Goal: Transaction & Acquisition: Purchase product/service

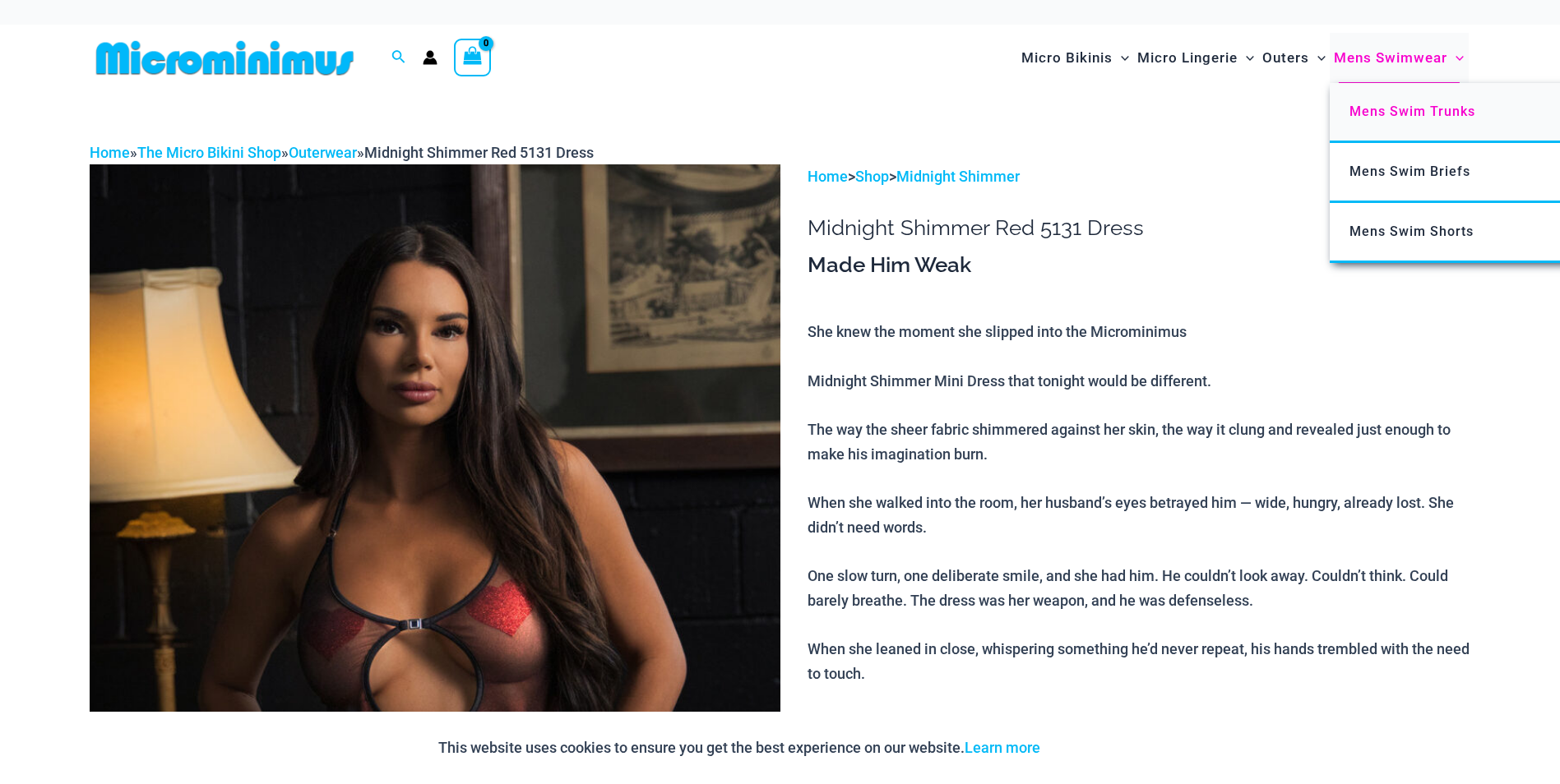
click at [1408, 101] on link "Mens Swim Trunks" at bounding box center [1574, 113] width 489 height 60
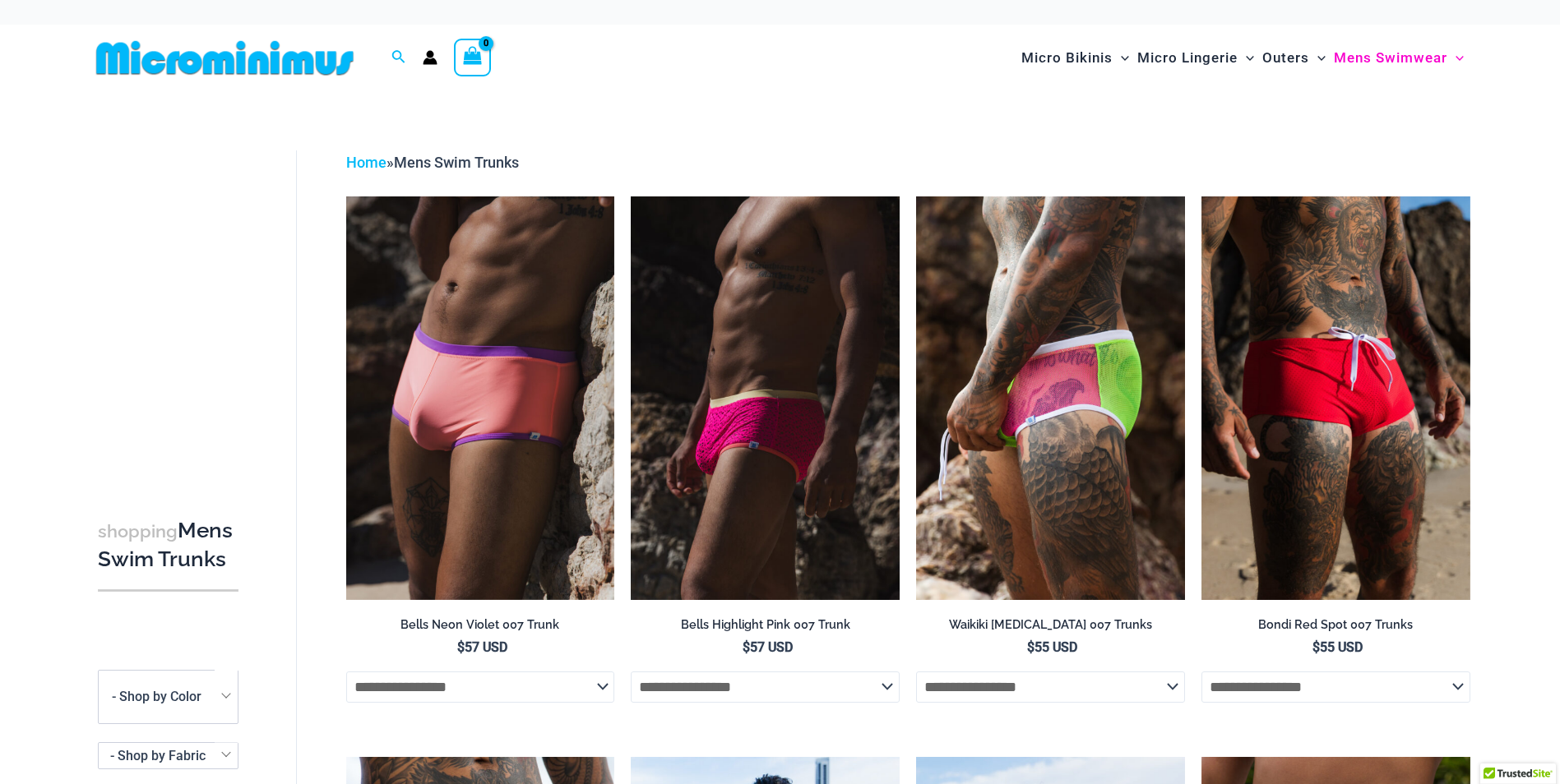
scroll to position [52, 0]
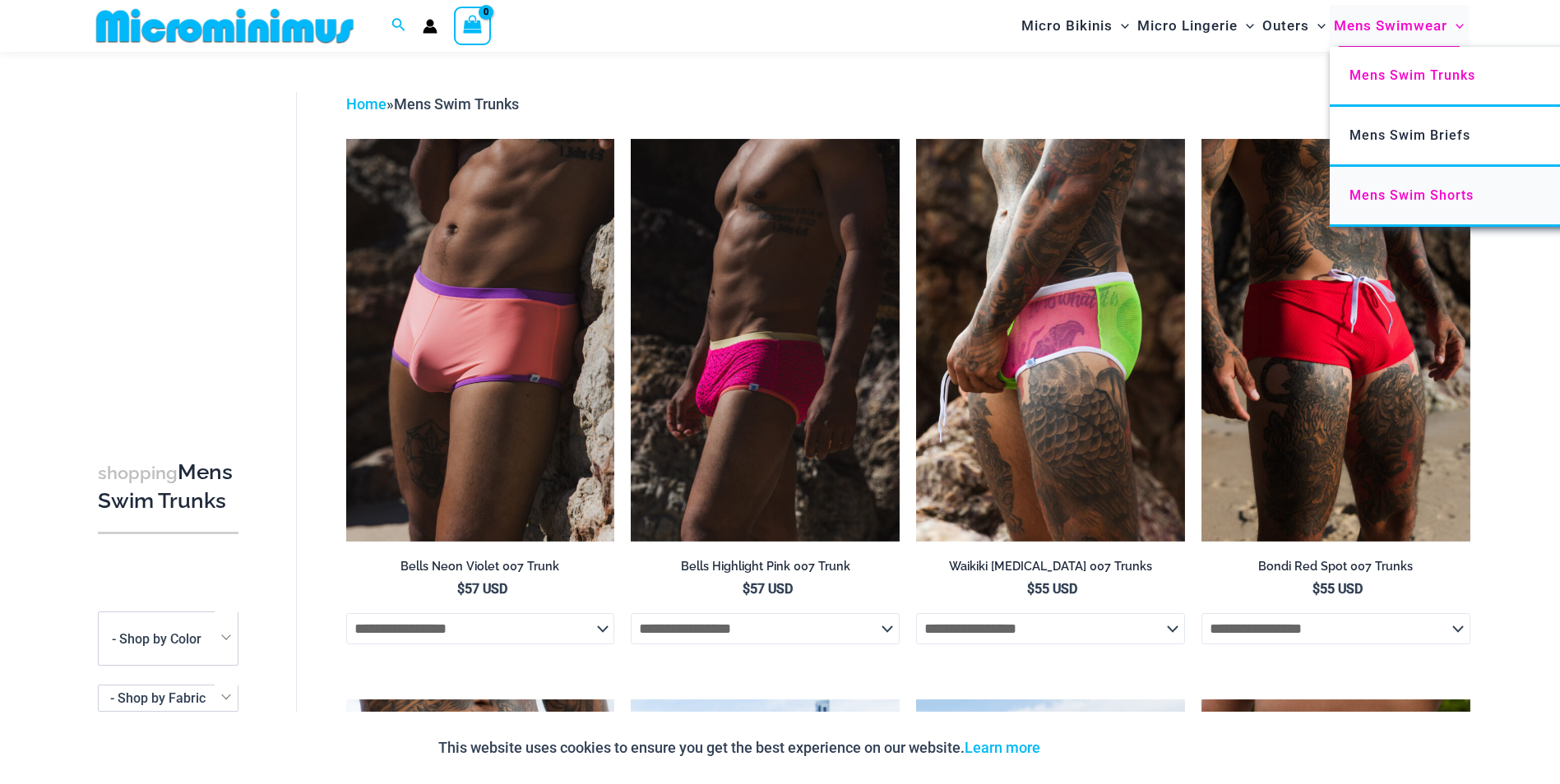
click at [1414, 197] on span "Mens Swim Shorts" at bounding box center [1411, 195] width 124 height 16
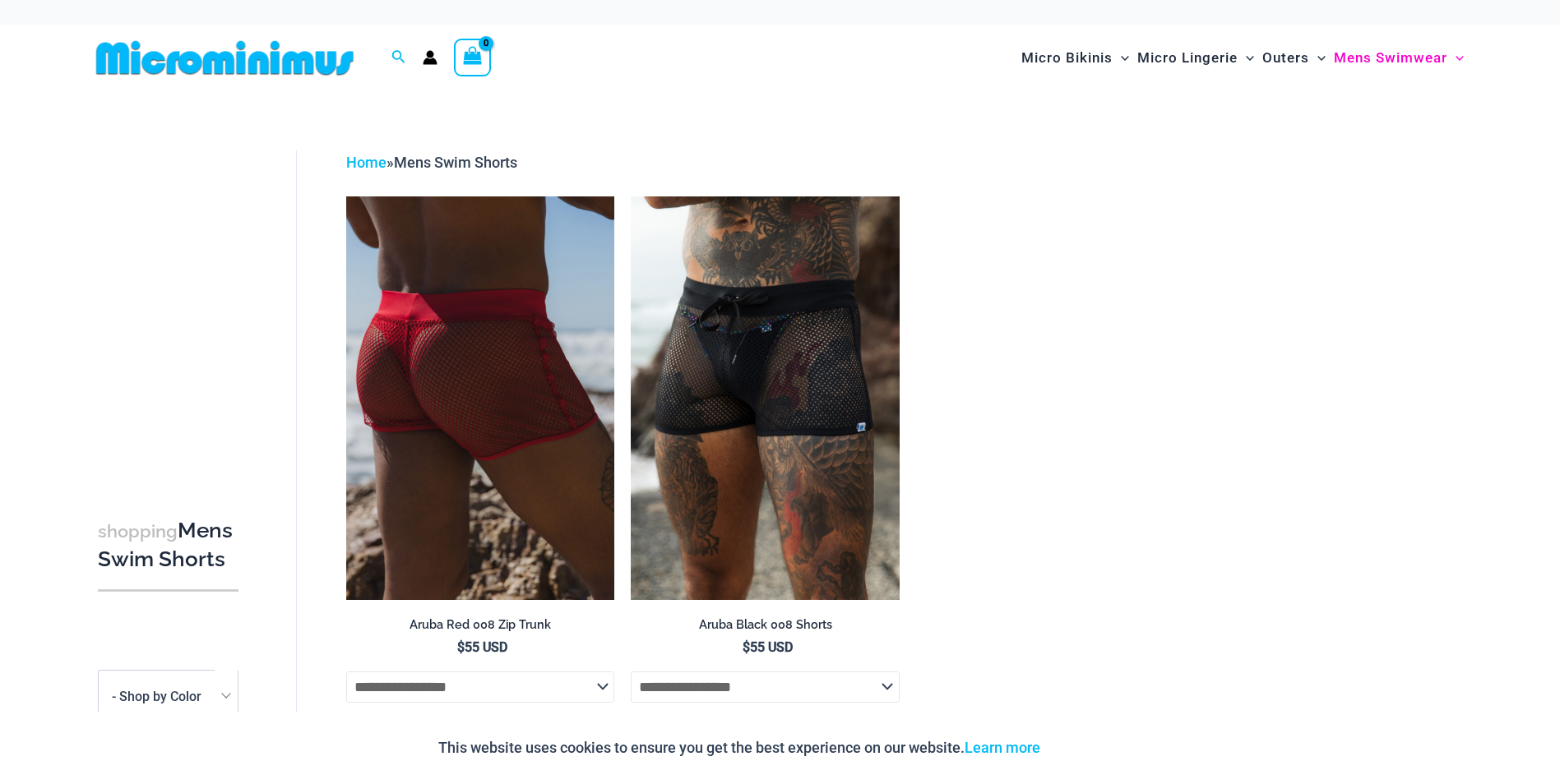
click at [513, 388] on img at bounding box center [480, 398] width 269 height 403
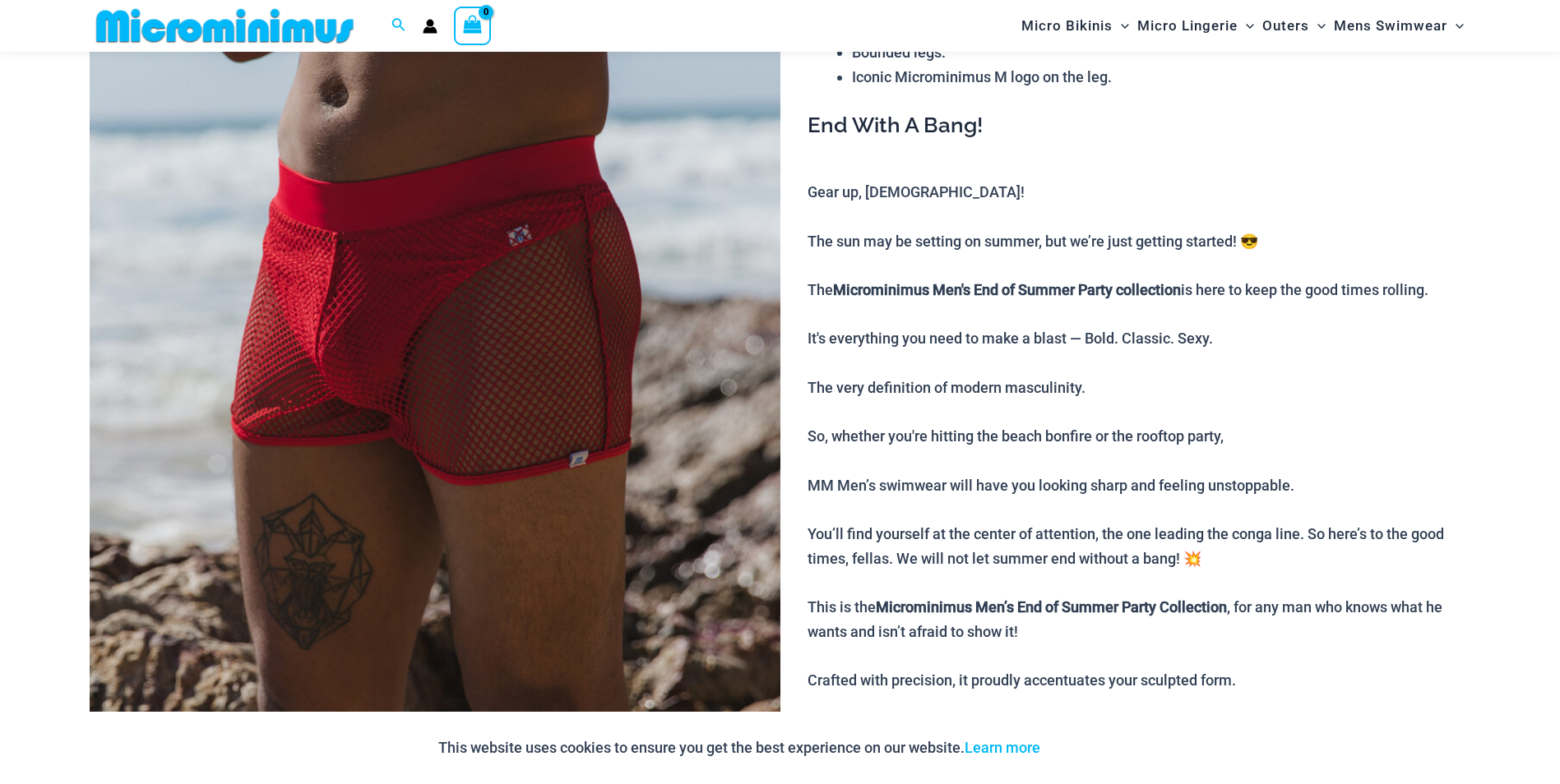
scroll to position [290, 0]
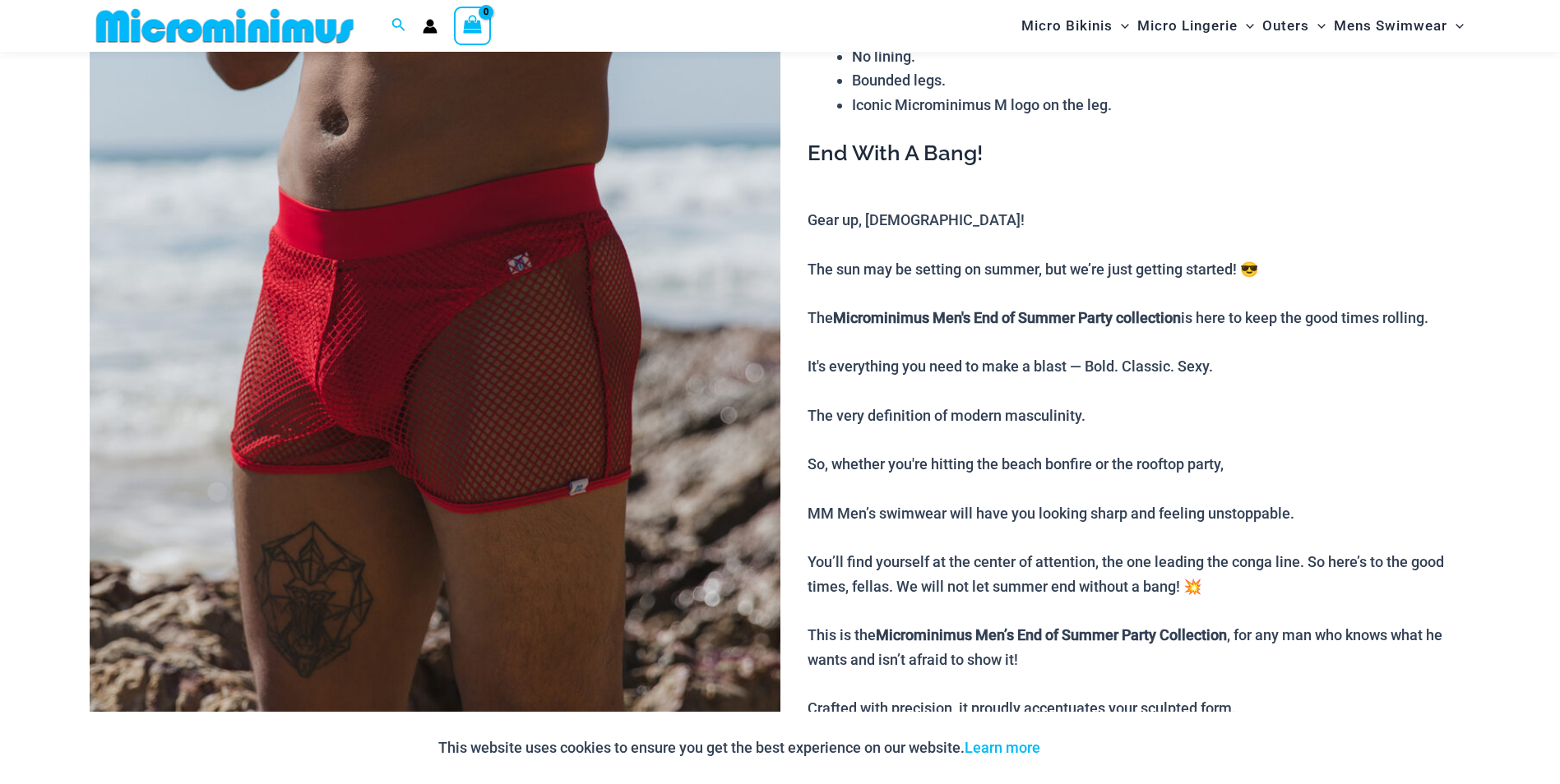
click at [475, 400] on img at bounding box center [435, 377] width 691 height 1036
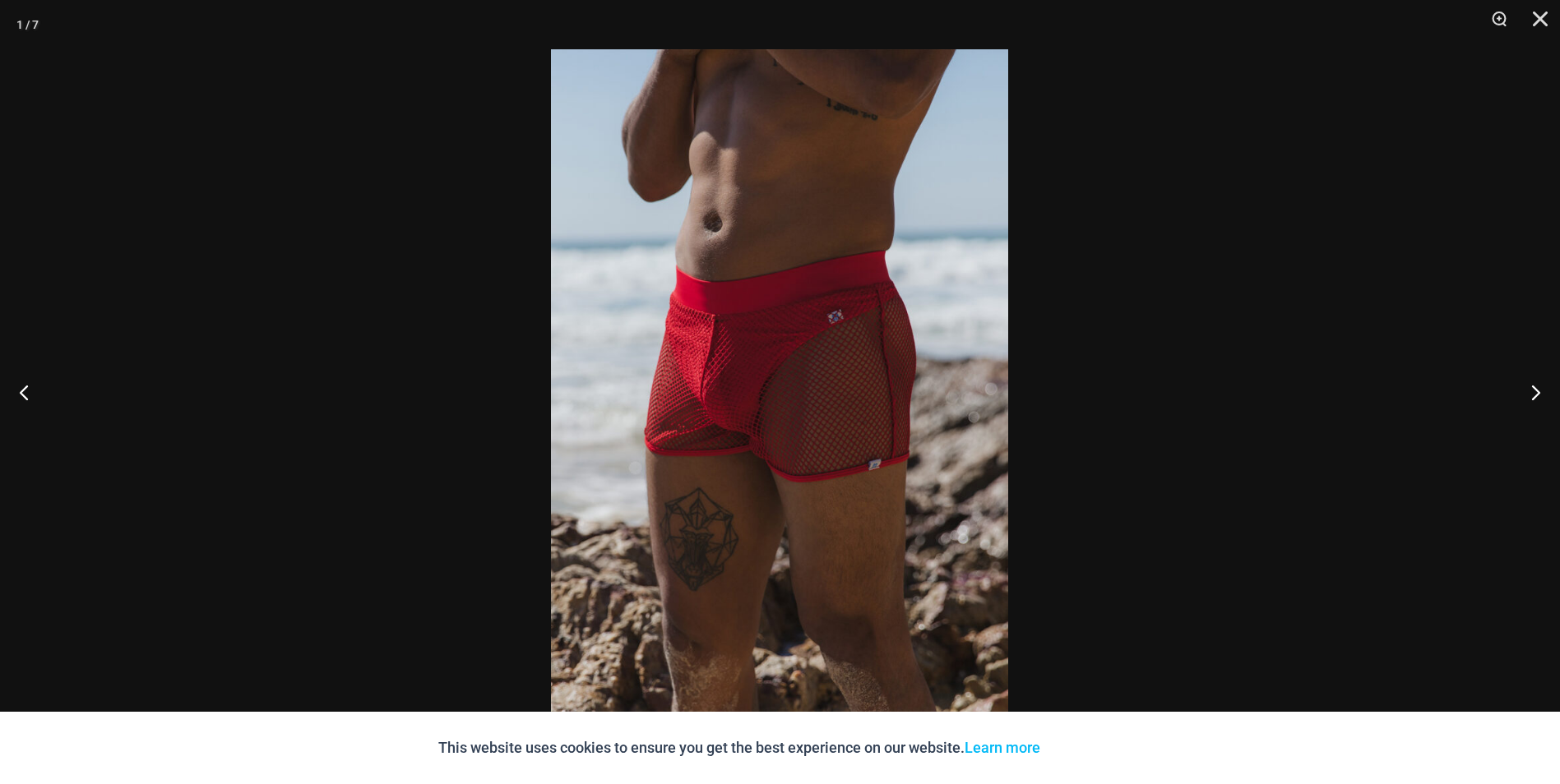
click at [724, 440] on img at bounding box center [780, 392] width 457 height 686
